Goal: Task Accomplishment & Management: Complete application form

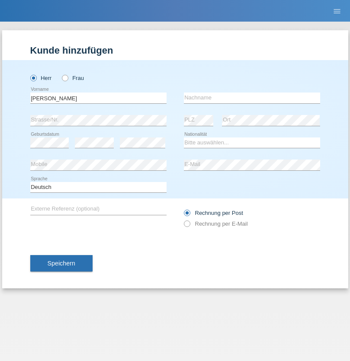
type input "[PERSON_NAME]"
click at [252, 98] on input "text" at bounding box center [252, 98] width 136 height 11
type input "Florin"
select select "RO"
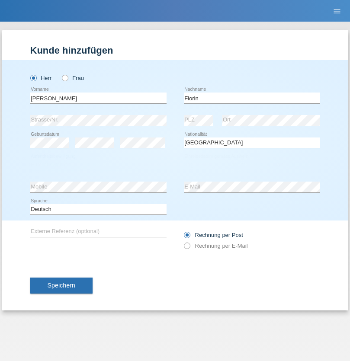
select select "C"
select select "29"
select select "02"
select select "2021"
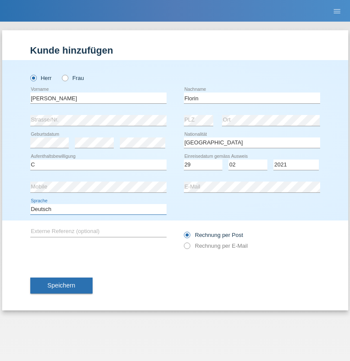
select select "en"
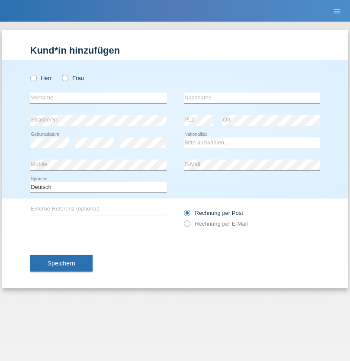
radio input "true"
click at [98, 98] on input "text" at bounding box center [98, 98] width 136 height 11
type input "Ruth"
click at [252, 98] on input "text" at bounding box center [252, 98] width 136 height 11
type input "Krebs"
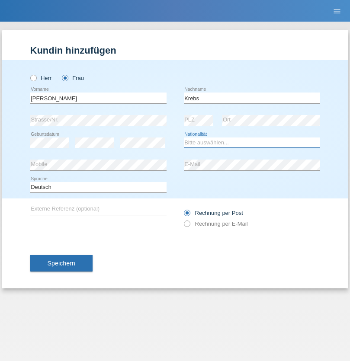
select select "CH"
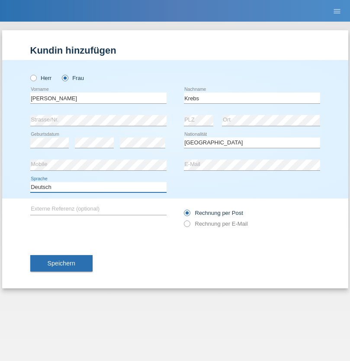
select select "en"
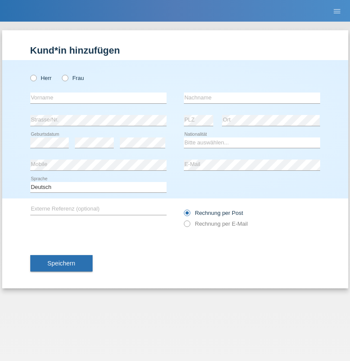
radio input "true"
click at [98, 98] on input "text" at bounding box center [98, 98] width 136 height 11
type input "Qovanaj"
click at [252, 98] on input "text" at bounding box center [252, 98] width 136 height 11
type input "Shaban"
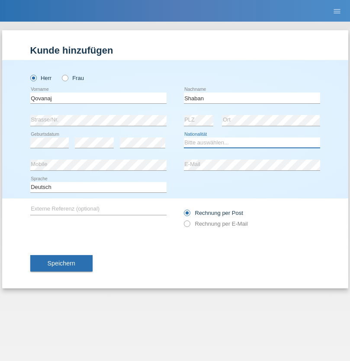
select select "CH"
radio input "true"
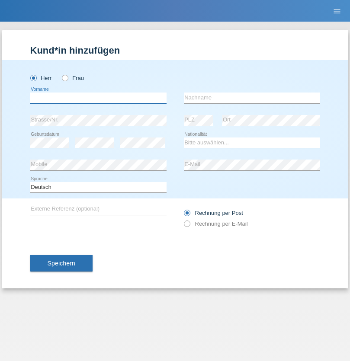
click at [98, 98] on input "text" at bounding box center [98, 98] width 136 height 11
type input "Anujan"
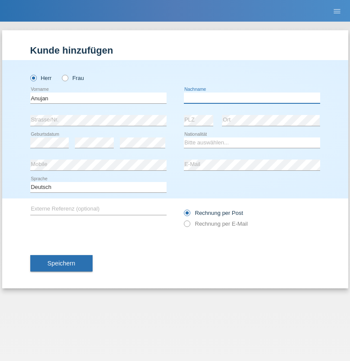
click at [252, 98] on input "text" at bounding box center [252, 98] width 136 height 11
type input "Partheep"
select select "LK"
select select "C"
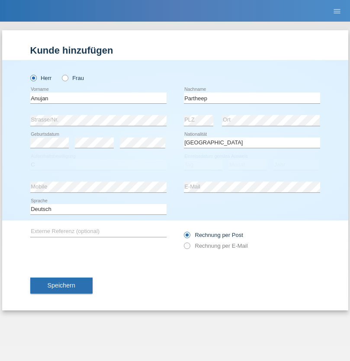
select select "15"
select select "12"
select select "2015"
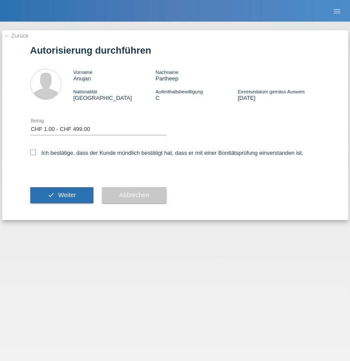
select select "1"
checkbox input "true"
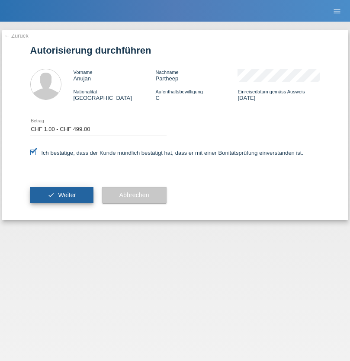
click at [61, 195] on span "Weiter" at bounding box center [67, 195] width 18 height 7
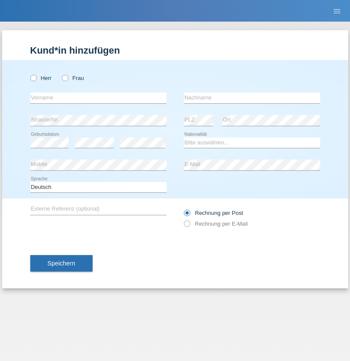
radio input "true"
click at [98, 98] on input "text" at bounding box center [98, 98] width 136 height 11
type input "sylejman"
click at [252, 98] on input "text" at bounding box center [252, 98] width 136 height 11
type input "Shabani"
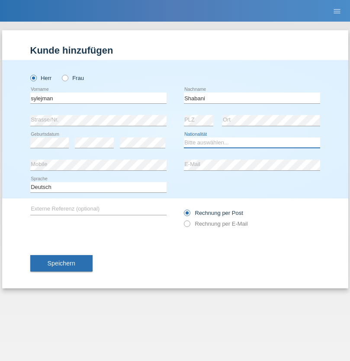
select select "XK"
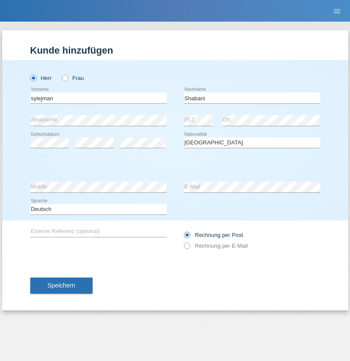
select select "C"
select select "29"
select select "12"
select select "2018"
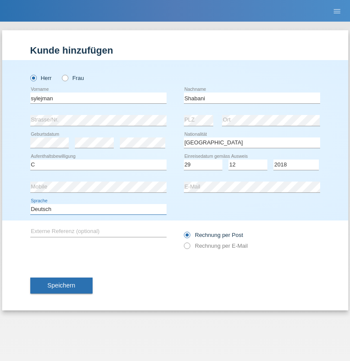
select select "en"
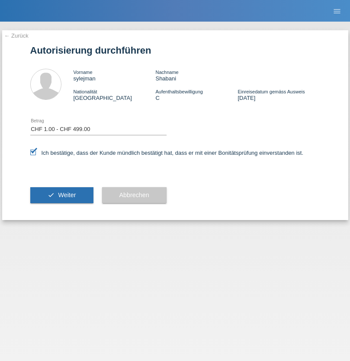
select select "1"
click at [61, 195] on span "Weiter" at bounding box center [67, 195] width 18 height 7
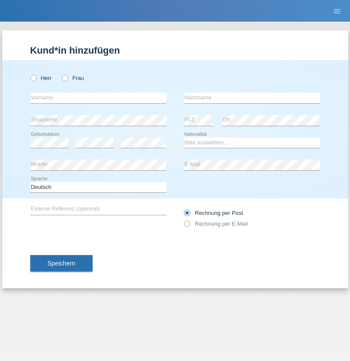
radio input "true"
click at [98, 98] on input "text" at bounding box center [98, 98] width 136 height 11
type input "jennifer"
click at [252, 98] on input "text" at bounding box center [252, 98] width 136 height 11
type input "löffel"
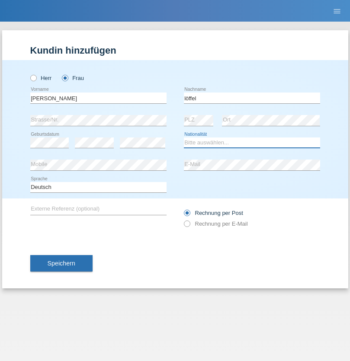
select select "CH"
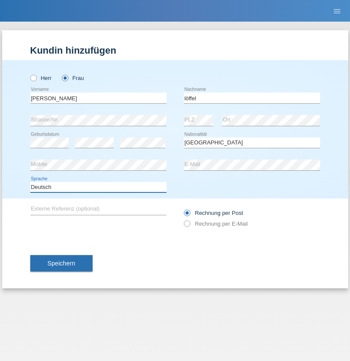
select select "en"
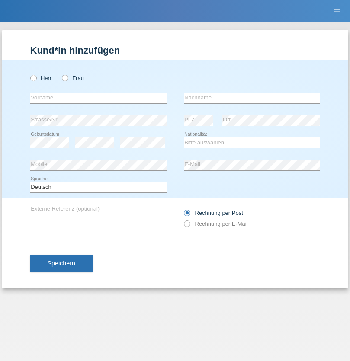
radio input "true"
click at [98, 98] on input "text" at bounding box center [98, 98] width 136 height 11
type input "Matusa"
click at [252, 98] on input "text" at bounding box center [252, 98] width 136 height 11
type input "[PERSON_NAME]"
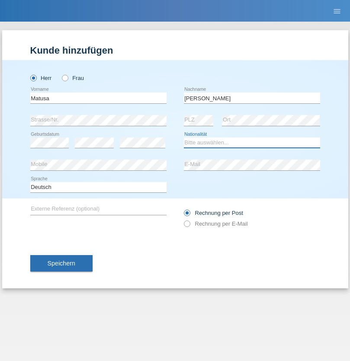
select select "RO"
select select "C"
select select "01"
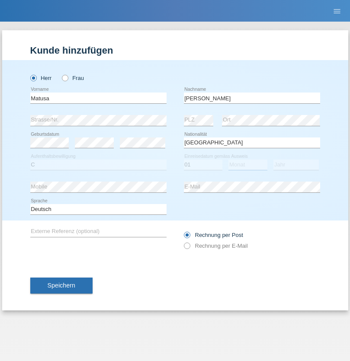
select select "06"
select select "2016"
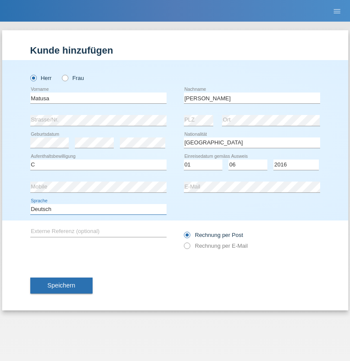
select select "en"
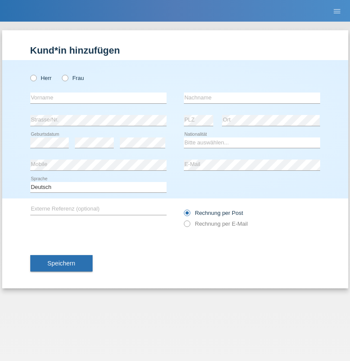
radio input "true"
click at [98, 98] on input "text" at bounding box center [98, 98] width 136 height 11
type input "Cedric"
click at [252, 98] on input "text" at bounding box center [252, 98] width 136 height 11
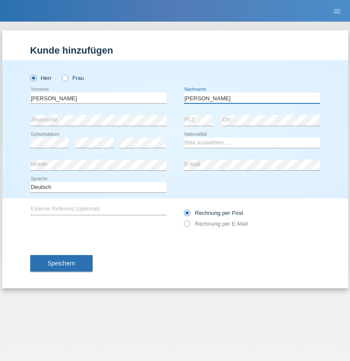
type input "Keller"
select select "CH"
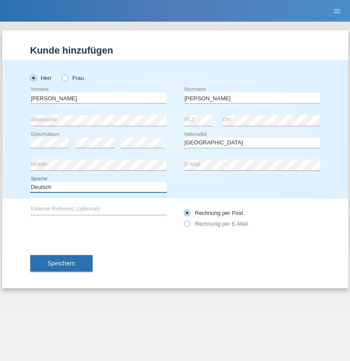
select select "en"
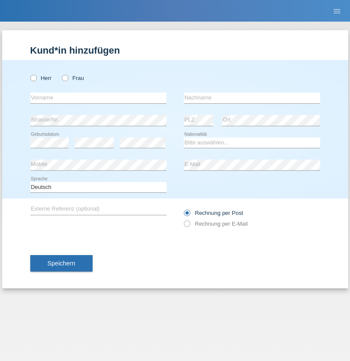
radio input "true"
click at [98, 98] on input "text" at bounding box center [98, 98] width 136 height 11
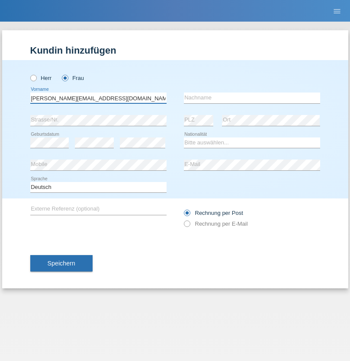
type input "Jasmine.hylaj@gmail.com"
click at [252, 98] on input "text" at bounding box center [252, 98] width 136 height 11
type input "Hylaj"
select select "CH"
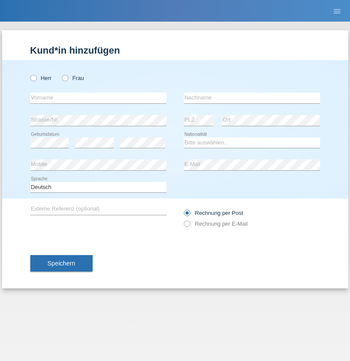
radio input "true"
click at [98, 98] on input "text" at bounding box center [98, 98] width 136 height 11
type input "luka"
click at [252, 98] on input "text" at bounding box center [252, 98] width 136 height 11
type input "kocic"
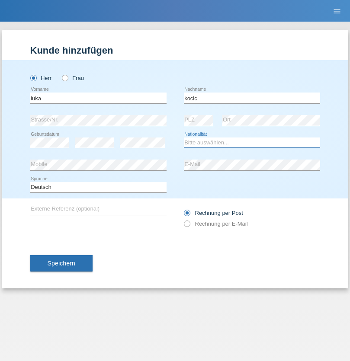
select select "RS"
select select "C"
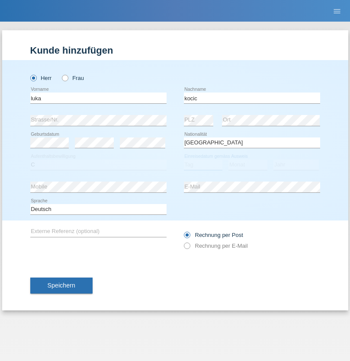
select select "21"
select select "04"
select select "1999"
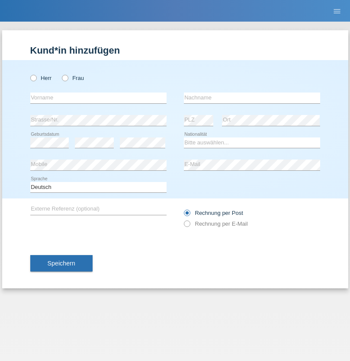
radio input "true"
click at [98, 98] on input "text" at bounding box center [98, 98] width 136 height 11
type input "Marian"
click at [252, 98] on input "text" at bounding box center [252, 98] width 136 height 11
type input "Matusa"
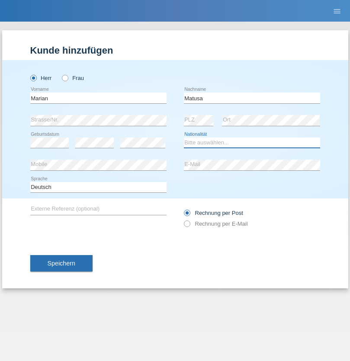
select select "RO"
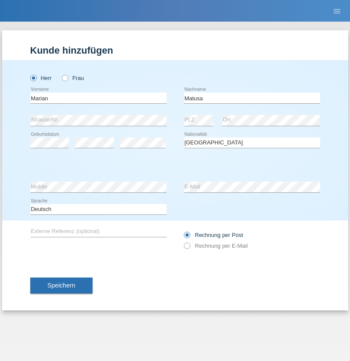
select select "C"
select select "01"
select select "06"
select select "2016"
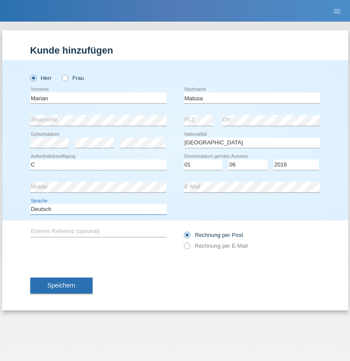
select select "en"
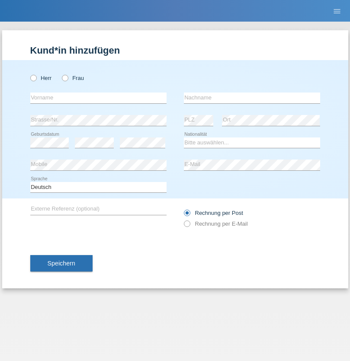
radio input "true"
click at [98, 98] on input "text" at bounding box center [98, 98] width 136 height 11
type input "[PERSON_NAME]"
click at [252, 98] on input "text" at bounding box center [252, 98] width 136 height 11
type input "Weinlein"
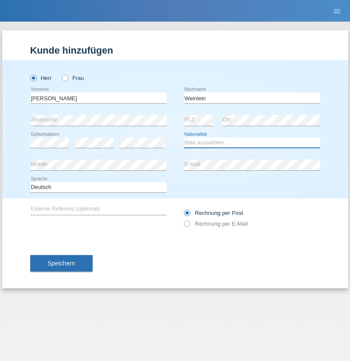
select select "CH"
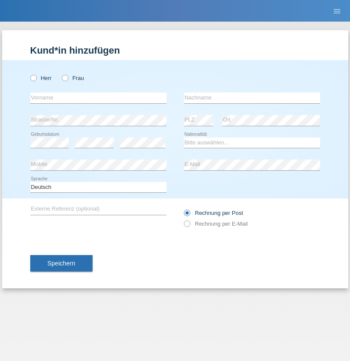
radio input "true"
click at [98, 98] on input "text" at bounding box center [98, 98] width 136 height 11
type input "Jashari lmeri"
click at [252, 98] on input "text" at bounding box center [252, 98] width 136 height 11
type input "Rabije"
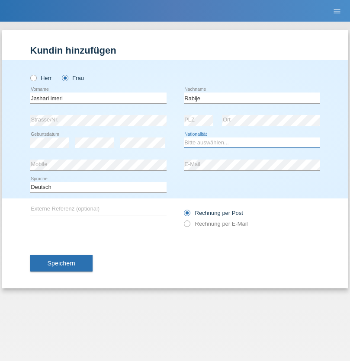
select select "CH"
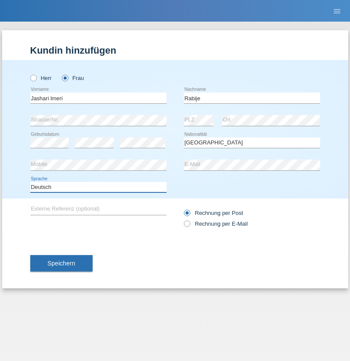
select select "en"
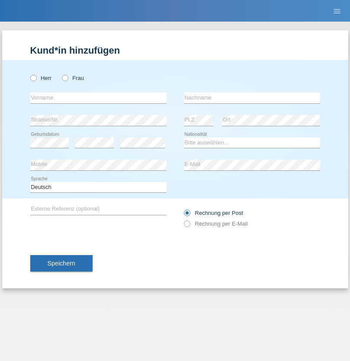
radio input "true"
click at [98, 98] on input "text" at bounding box center [98, 98] width 136 height 11
type input "firat"
click at [252, 98] on input "text" at bounding box center [252, 98] width 136 height 11
type input "kara"
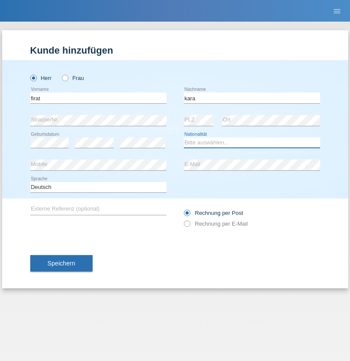
select select "CH"
radio input "true"
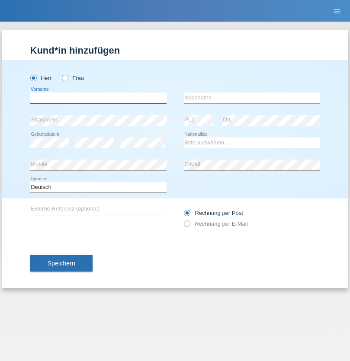
click at [98, 98] on input "text" at bounding box center [98, 98] width 136 height 11
type input "Gigov"
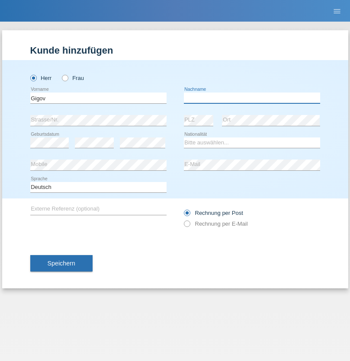
click at [252, 98] on input "text" at bounding box center [252, 98] width 136 height 11
type input "Zhan"
select select "BG"
select select "C"
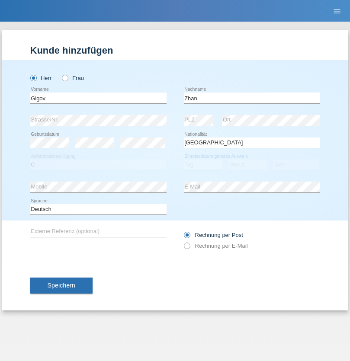
select select "23"
select select "10"
select select "2021"
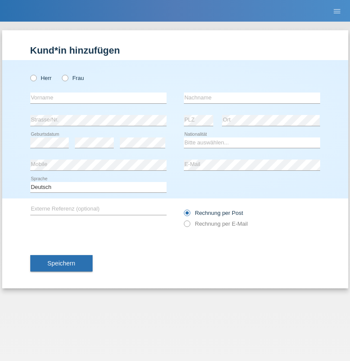
radio input "true"
click at [98, 98] on input "text" at bounding box center [98, 98] width 136 height 11
type input "Amand"
click at [252, 98] on input "text" at bounding box center [252, 98] width 136 height 11
type input "Pires"
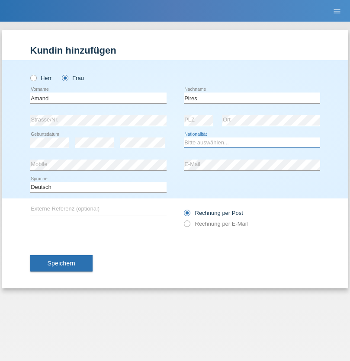
select select "CH"
radio input "true"
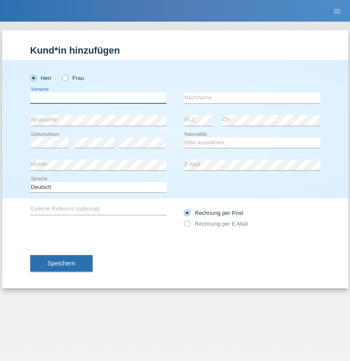
click at [98, 98] on input "text" at bounding box center [98, 98] width 136 height 11
type input "[PERSON_NAME]"
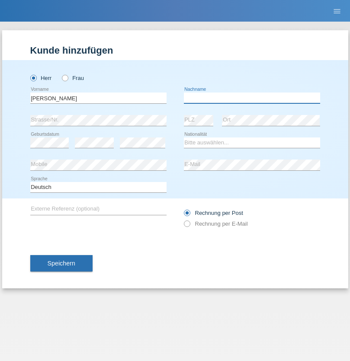
click at [252, 98] on input "text" at bounding box center [252, 98] width 136 height 11
type input "Saidi"
select select "CH"
radio input "true"
click at [98, 98] on input "text" at bounding box center [98, 98] width 136 height 11
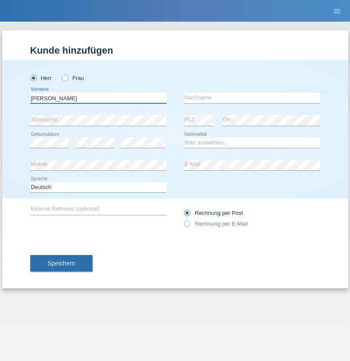
type input "[PERSON_NAME]"
click at [252, 98] on input "text" at bounding box center [252, 98] width 136 height 11
type input "[PERSON_NAME]"
select select "PT"
select select "C"
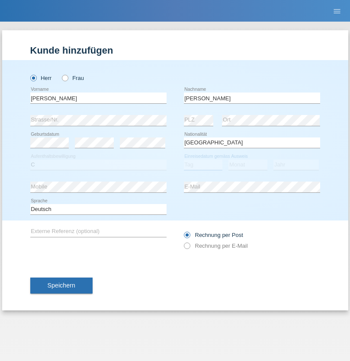
select select "23"
select select "08"
select select "2021"
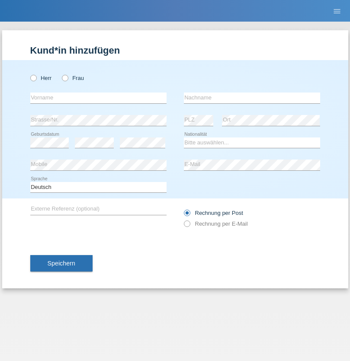
radio input "true"
click at [98, 98] on input "text" at bounding box center [98, 98] width 136 height 11
type input "[PERSON_NAME]"
click at [252, 98] on input "text" at bounding box center [252, 98] width 136 height 11
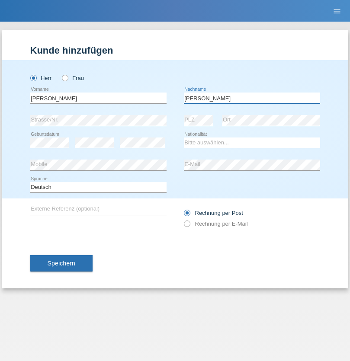
type input "[PERSON_NAME]"
select select "CH"
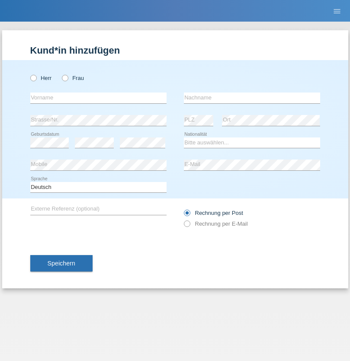
radio input "true"
click at [98, 98] on input "text" at bounding box center [98, 98] width 136 height 11
type input "Szilvia"
click at [252, 98] on input "text" at bounding box center [252, 98] width 136 height 11
type input "Olakh"
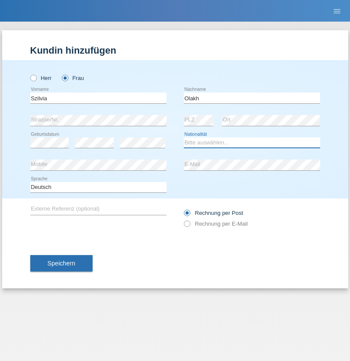
select select "UA"
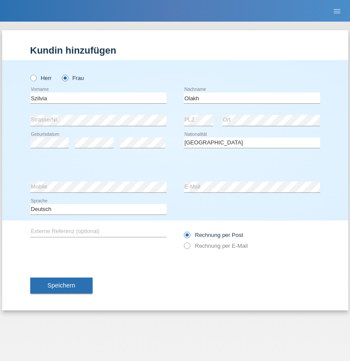
select select "C"
select select "16"
select select "09"
select select "2021"
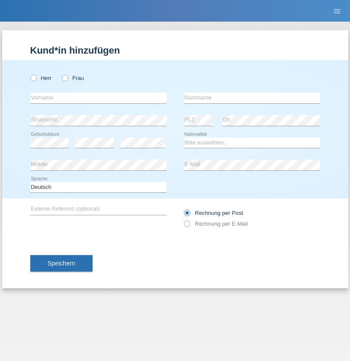
radio input "true"
click at [98, 98] on input "text" at bounding box center [98, 98] width 136 height 11
type input "Asrit"
click at [252, 98] on input "text" at bounding box center [252, 98] width 136 height 11
type input "Kupa"
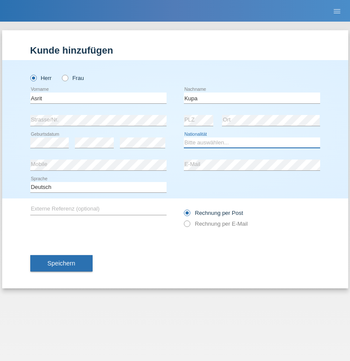
select select "MK"
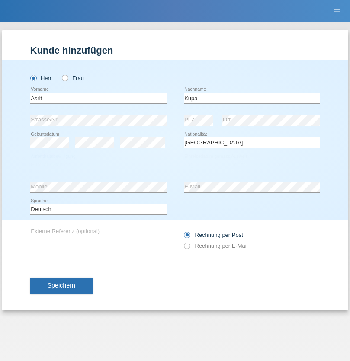
select select "C"
select select "27"
select select "05"
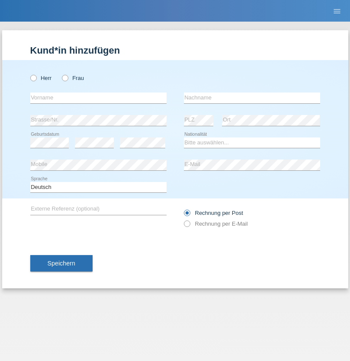
radio input "true"
click at [98, 98] on input "text" at bounding box center [98, 98] width 136 height 11
type input "Ibrahim"
click at [252, 98] on input "text" at bounding box center [252, 98] width 136 height 11
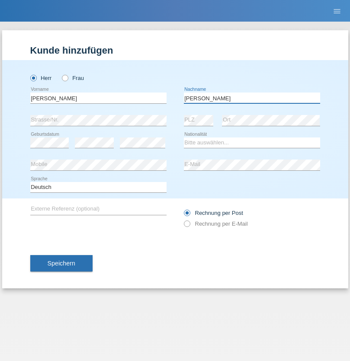
type input "Abbas"
select select "SY"
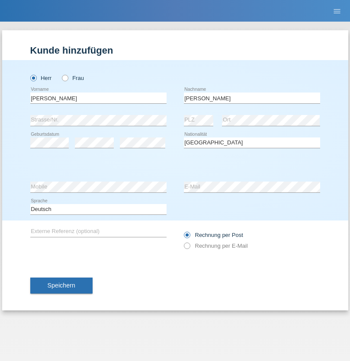
select select "C"
select select "16"
select select "09"
select select "2021"
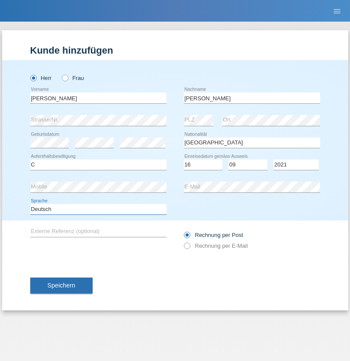
select select "en"
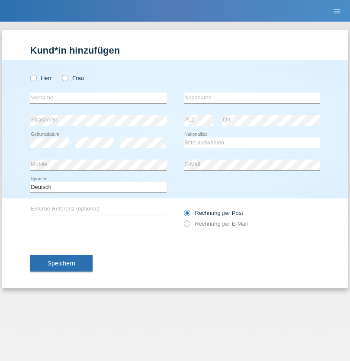
radio input "true"
select select "CH"
radio input "true"
click at [98, 98] on input "text" at bounding box center [98, 98] width 136 height 11
type input "[PERSON_NAME]"
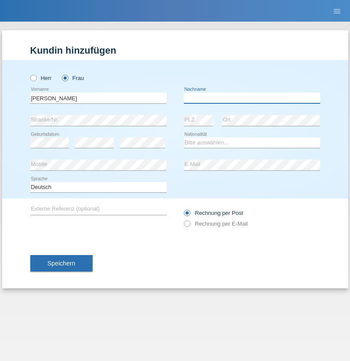
click at [252, 98] on input "text" at bounding box center [252, 98] width 136 height 11
type input "Bacic"
select select "CH"
